Goal: Information Seeking & Learning: Learn about a topic

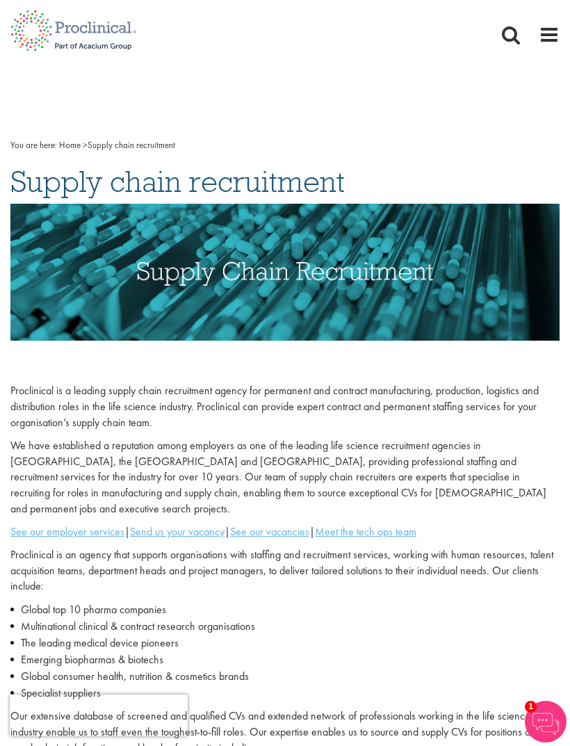
click at [547, 25] on span at bounding box center [549, 34] width 21 height 21
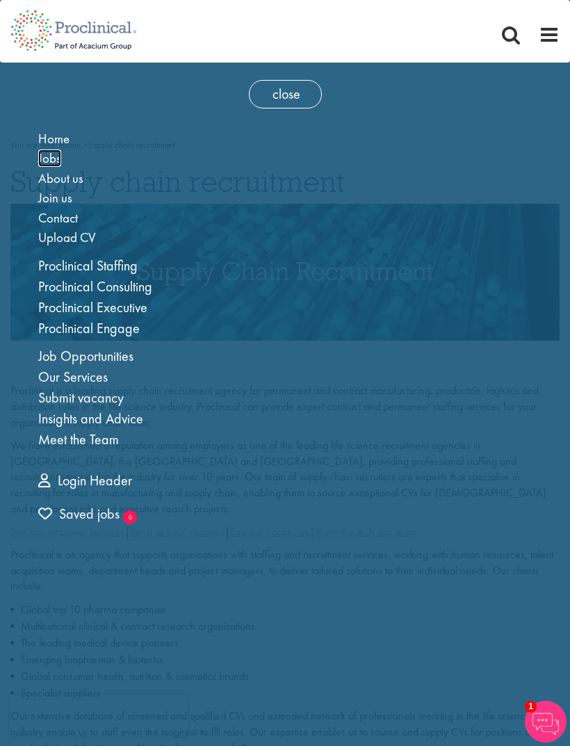
click at [50, 156] on span "Jobs" at bounding box center [49, 157] width 23 height 17
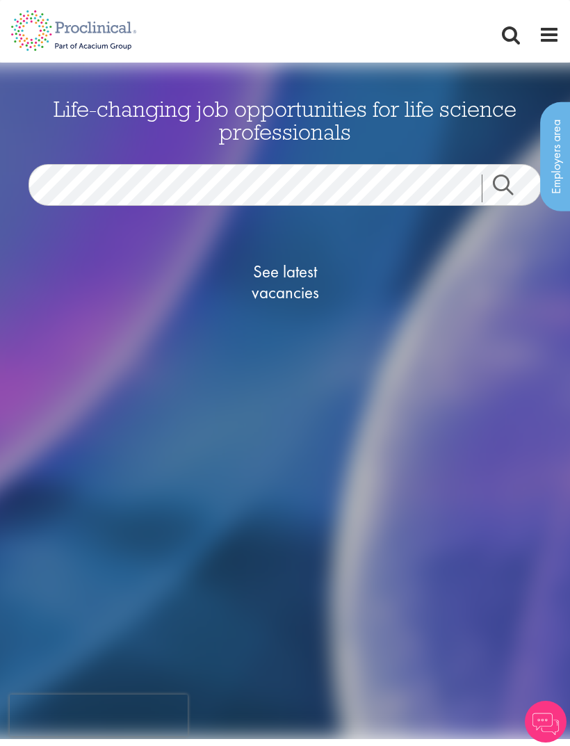
click at [296, 272] on span "See latest vacancies" at bounding box center [284, 282] width 139 height 42
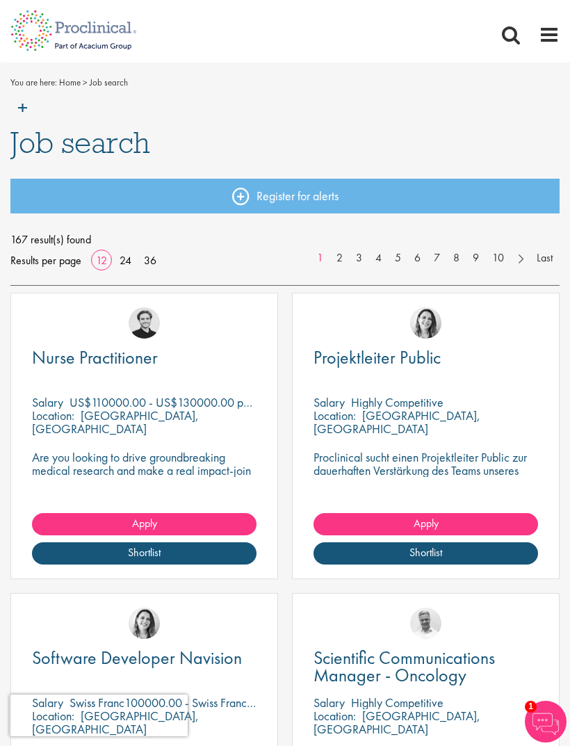
click at [552, 33] on span at bounding box center [549, 34] width 21 height 21
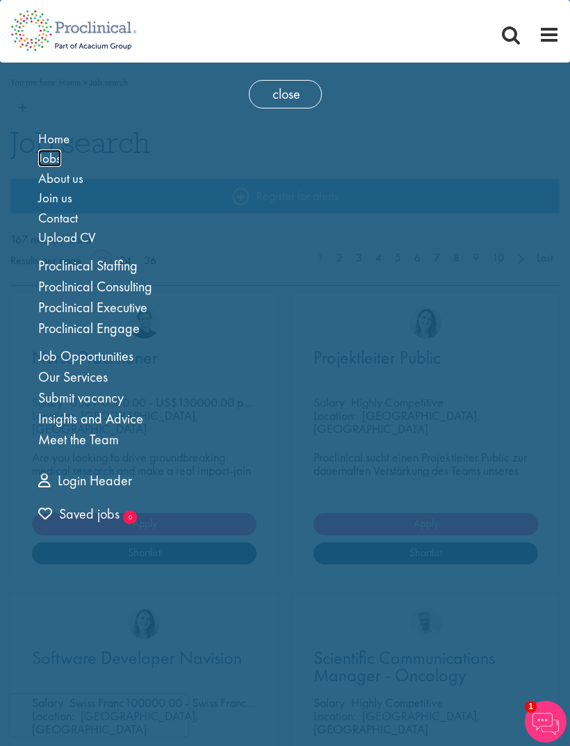
click at [53, 156] on span "Jobs" at bounding box center [49, 157] width 23 height 17
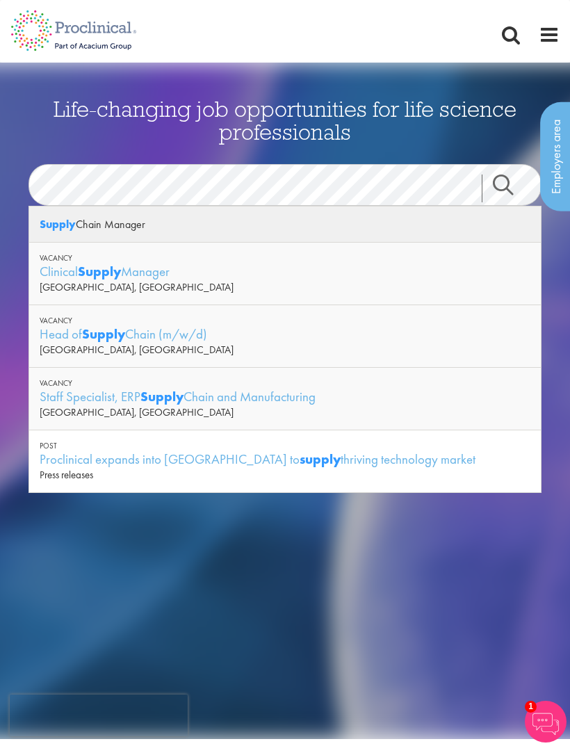
click at [66, 221] on strong "Supply" at bounding box center [58, 224] width 36 height 15
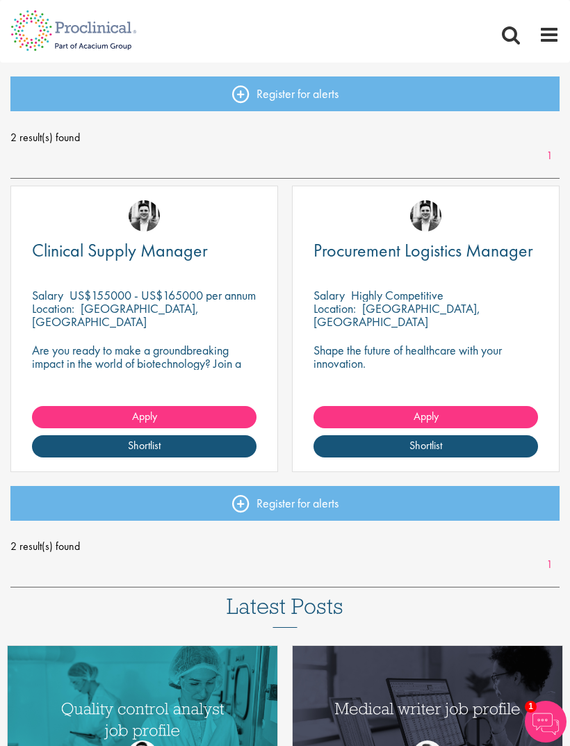
scroll to position [101, 0]
